Goal: Task Accomplishment & Management: Manage account settings

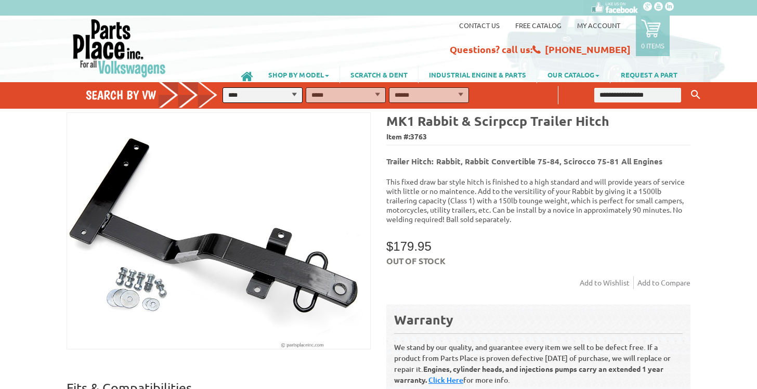
scroll to position [16, 0]
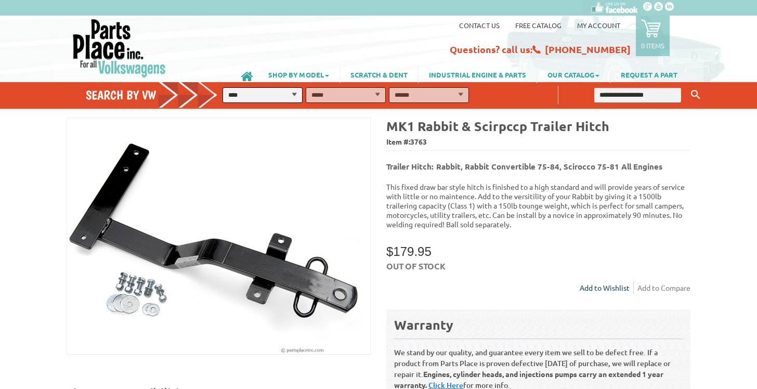
click at [594, 282] on link "Add to Wishlist" at bounding box center [607, 287] width 54 height 13
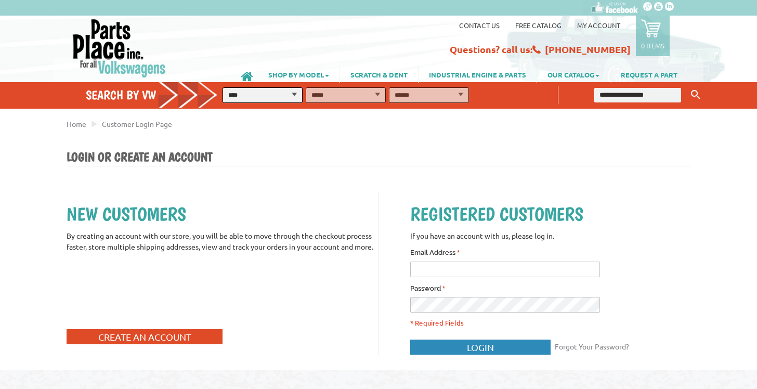
type input "**********"
click at [464, 347] on button "Login" at bounding box center [480, 346] width 140 height 15
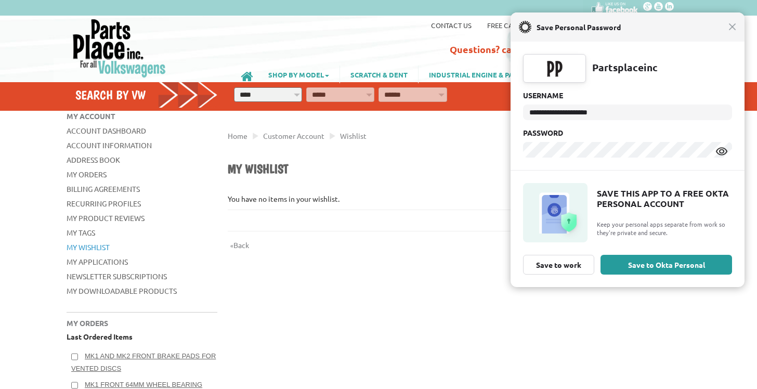
click at [314, 248] on div "« Back" at bounding box center [459, 242] width 463 height 23
click at [727, 31] on span "Save Personal Password" at bounding box center [629, 27] width 197 height 12
click at [732, 26] on span "Close" at bounding box center [733, 27] width 8 height 8
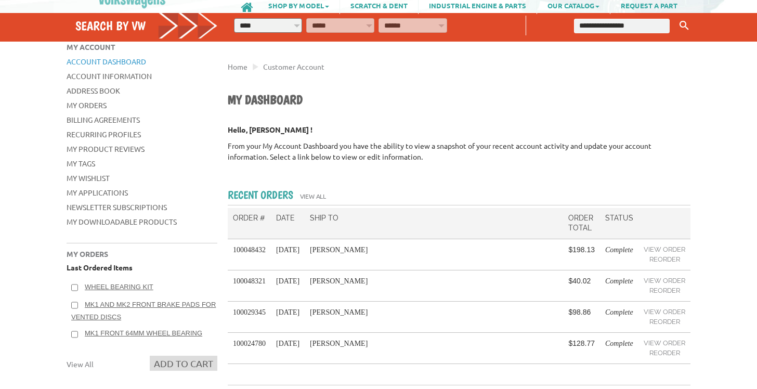
scroll to position [72, 0]
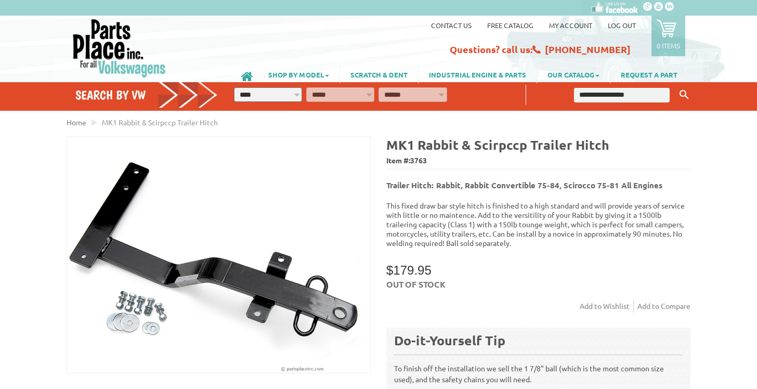
scroll to position [19, 0]
